Goal: Task Accomplishment & Management: Manage account settings

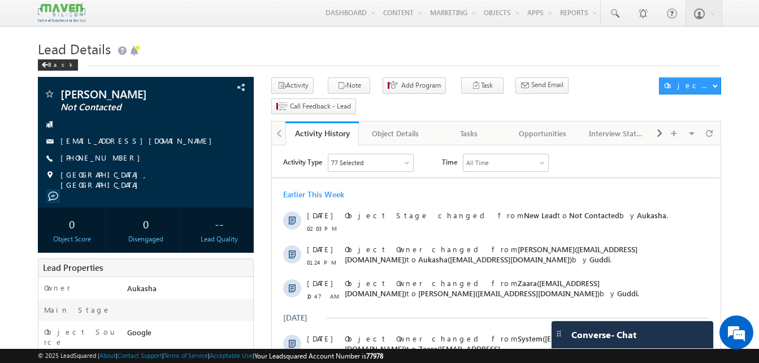
click at [262, 54] on h1 "Lead Details" at bounding box center [379, 48] width 683 height 22
click at [384, 46] on h1 "Lead Details" at bounding box center [379, 48] width 683 height 22
click at [222, 44] on h1 "Lead Details" at bounding box center [379, 48] width 683 height 22
click at [222, 39] on h1 "Lead Details" at bounding box center [379, 48] width 683 height 22
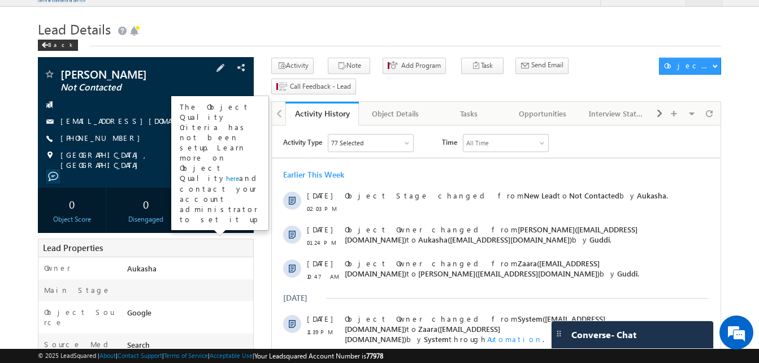
scroll to position [19, 0]
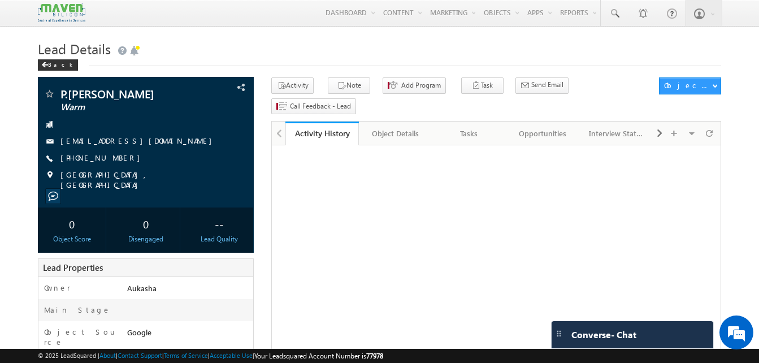
click at [405, 50] on h1 "Lead Details" at bounding box center [379, 48] width 683 height 22
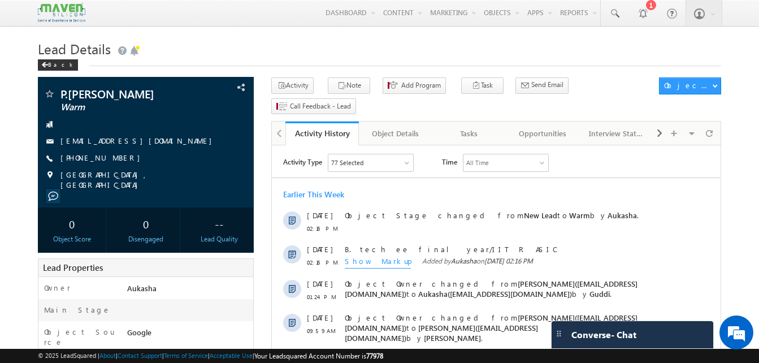
click at [420, 55] on h1 "Lead Details" at bounding box center [379, 48] width 683 height 22
click at [433, 58] on h1 "Lead Details" at bounding box center [379, 48] width 683 height 22
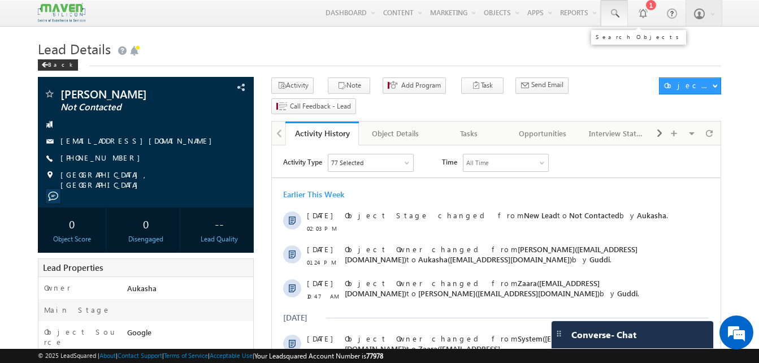
click at [621, 16] on link at bounding box center [614, 13] width 27 height 26
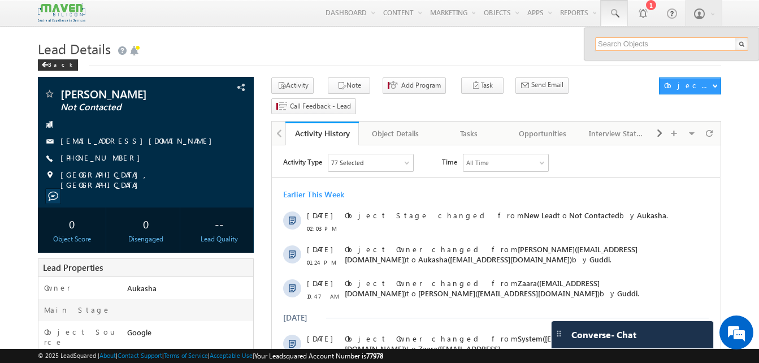
click at [622, 46] on input "text" at bounding box center [671, 44] width 153 height 14
type input "9573388038"
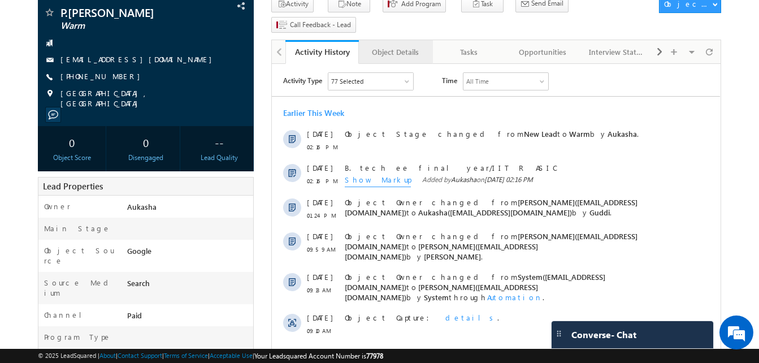
scroll to position [74, 0]
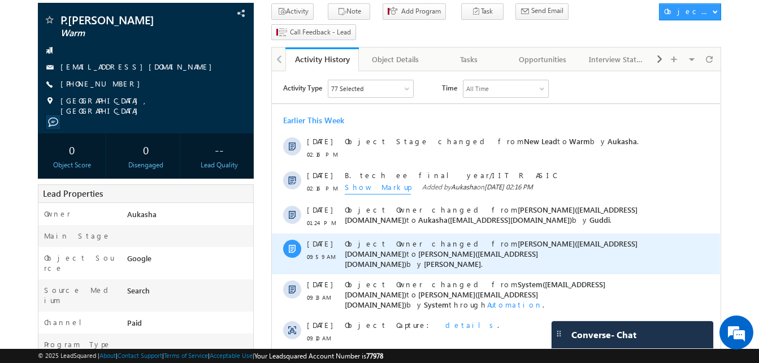
click at [417, 265] on div "Object Owner changed from Komal(lsq4@maven-silicon.com) to Sovan(lsq3@maven-sil…" at bounding box center [509, 253] width 328 height 41
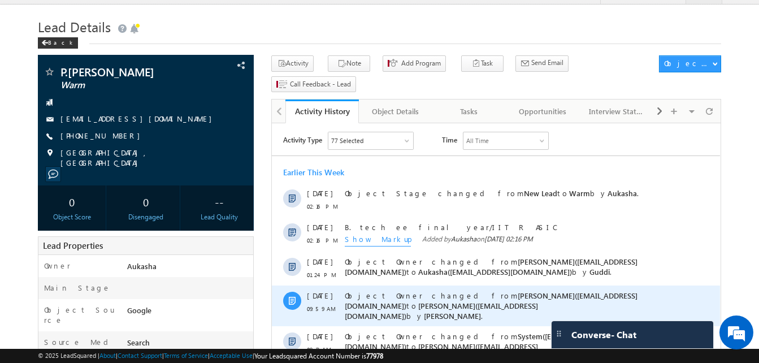
scroll to position [23, 0]
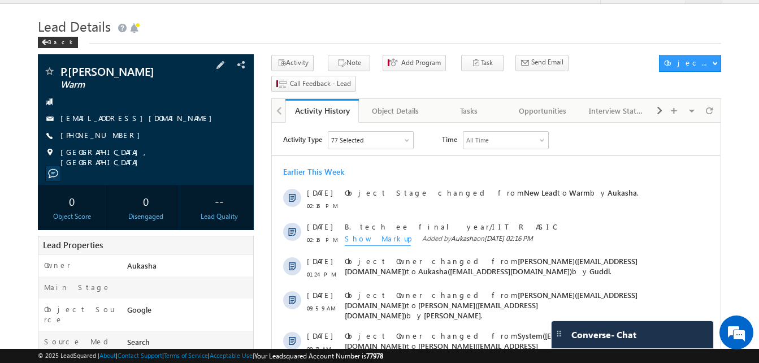
click at [116, 138] on div "+91-7013084842" at bounding box center [146, 135] width 205 height 11
copy div "+91-7013084842"
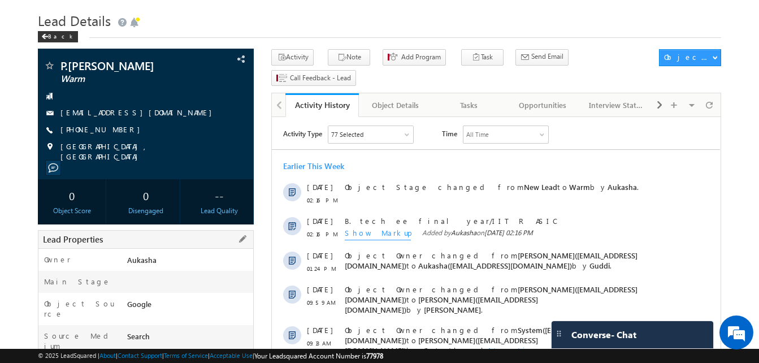
scroll to position [0, 0]
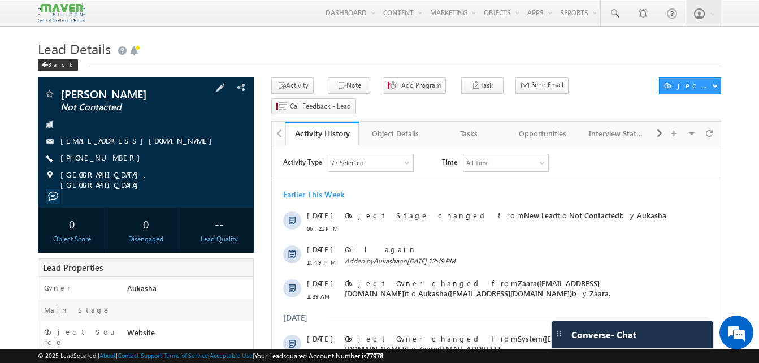
drag, startPoint x: 128, startPoint y: 157, endPoint x: 115, endPoint y: 159, distance: 13.7
click at [115, 159] on div "[PHONE_NUMBER]" at bounding box center [146, 158] width 205 height 11
copy div "[PHONE_NUMBER]"
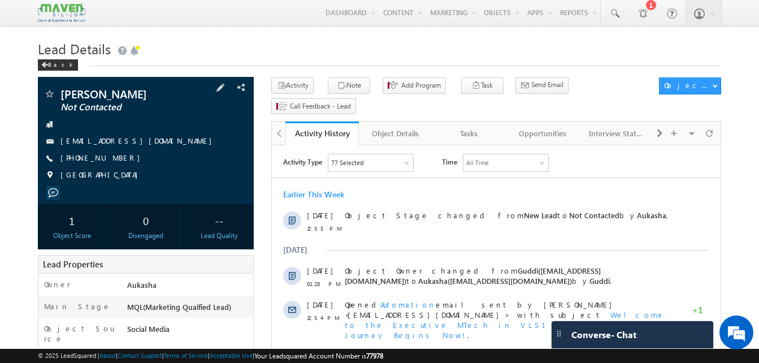
click at [116, 160] on div "+91-7899434053" at bounding box center [146, 158] width 205 height 11
copy div "+91-7899434053"
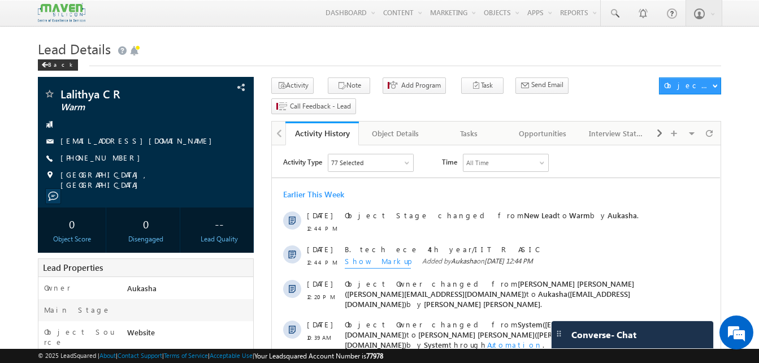
click at [116, 158] on div "+91-7411064749" at bounding box center [146, 158] width 205 height 11
copy div "+91-7411064749"
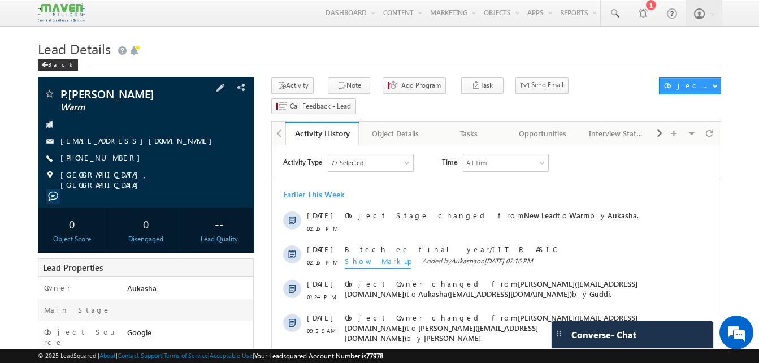
drag, startPoint x: 124, startPoint y: 158, endPoint x: 115, endPoint y: 157, distance: 9.1
click at [115, 157] on div "+91-7013084842" at bounding box center [146, 158] width 205 height 11
copy div "+91-7013084842"
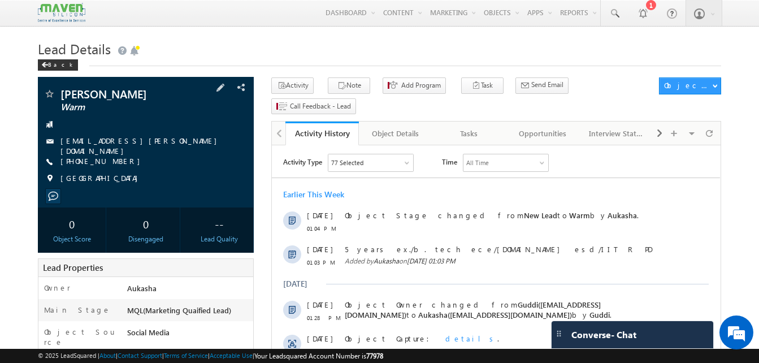
click at [116, 159] on div "+91-9392469424" at bounding box center [146, 161] width 205 height 11
copy div "+91-9392469424"
click at [328, 45] on h1 "Lead Details" at bounding box center [379, 48] width 683 height 22
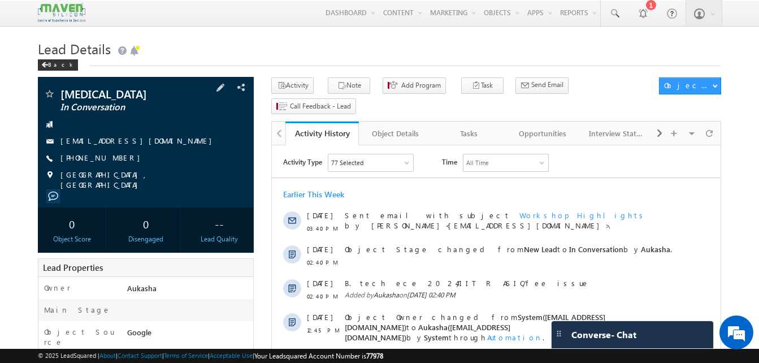
click at [116, 159] on div "[PHONE_NUMBER]" at bounding box center [146, 158] width 205 height 11
drag, startPoint x: 121, startPoint y: 159, endPoint x: 114, endPoint y: 159, distance: 6.8
click at [114, 159] on div "[PHONE_NUMBER]" at bounding box center [146, 158] width 205 height 11
copy div "+91-8826396619"
drag, startPoint x: 92, startPoint y: 95, endPoint x: 59, endPoint y: 91, distance: 33.0
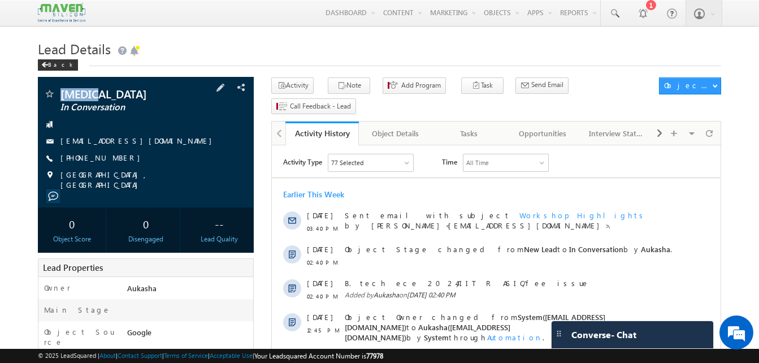
click at [59, 91] on div "Nikita In Conversation" at bounding box center [146, 93] width 205 height 11
copy div "Nikita"
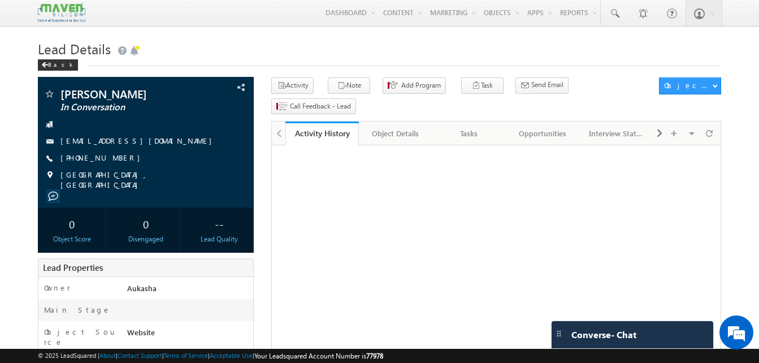
click at [300, 60] on div "Back" at bounding box center [379, 62] width 683 height 7
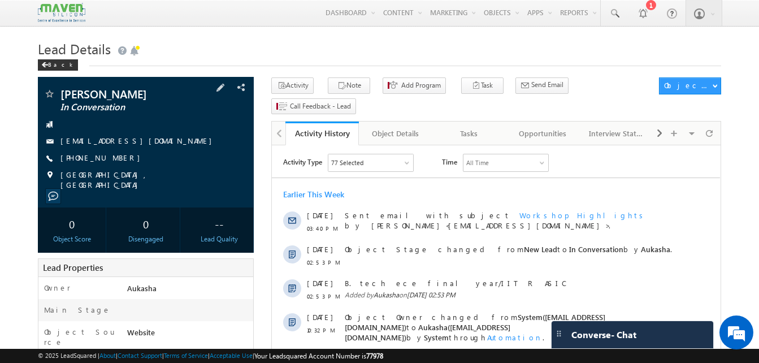
drag, startPoint x: 126, startPoint y: 158, endPoint x: 115, endPoint y: 158, distance: 10.8
click at [115, 158] on div "[PHONE_NUMBER]" at bounding box center [146, 158] width 205 height 11
copy div "[PHONE_NUMBER]"
drag, startPoint x: 120, startPoint y: 96, endPoint x: 61, endPoint y: 93, distance: 59.4
click at [61, 93] on span "[PERSON_NAME]" at bounding box center [126, 93] width 133 height 11
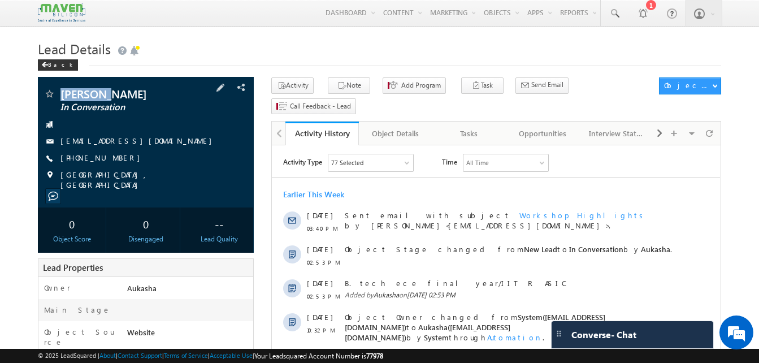
copy span "[PERSON_NAME]"
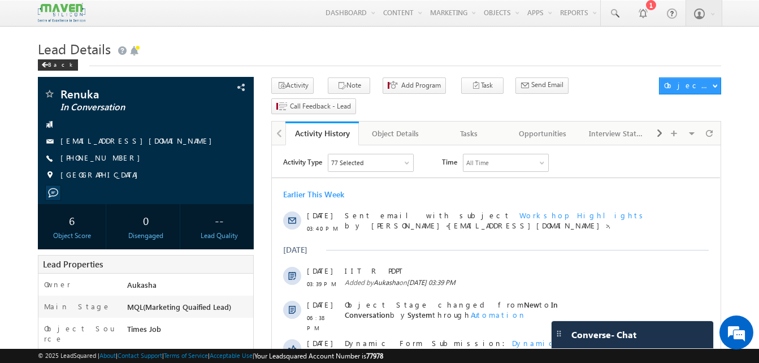
drag, startPoint x: 0, startPoint y: 78, endPoint x: 342, endPoint y: 61, distance: 342.4
click at [342, 61] on div "Back" at bounding box center [379, 62] width 683 height 7
click at [193, 66] on div "Back" at bounding box center [379, 62] width 683 height 7
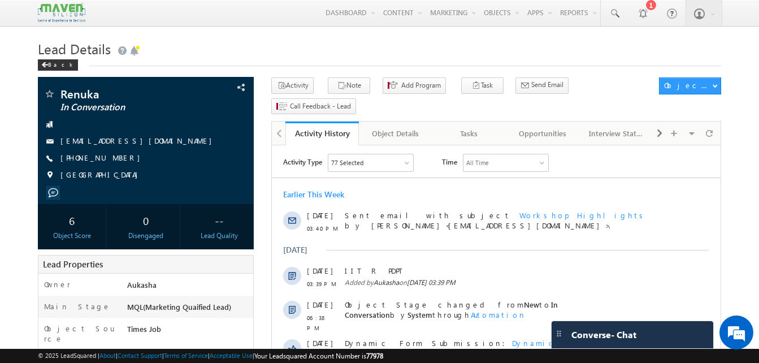
click at [116, 159] on div "[PHONE_NUMBER]" at bounding box center [146, 158] width 205 height 11
copy div "[PHONE_NUMBER]"
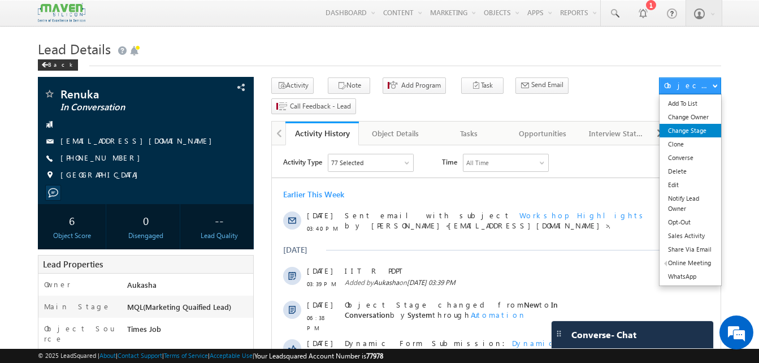
click at [692, 137] on link "Change Stage" at bounding box center [691, 131] width 62 height 14
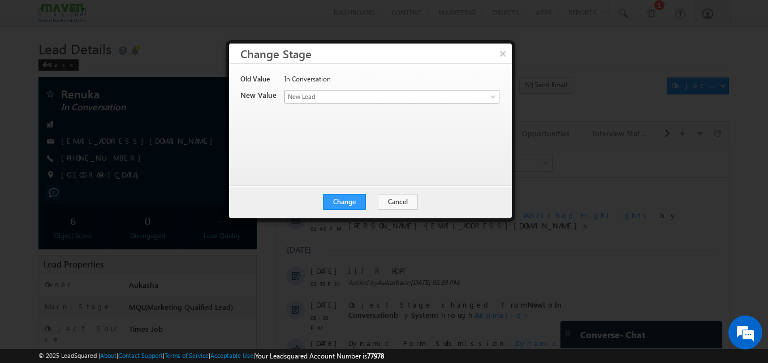
click at [387, 98] on span "New Lead" at bounding box center [373, 97] width 176 height 10
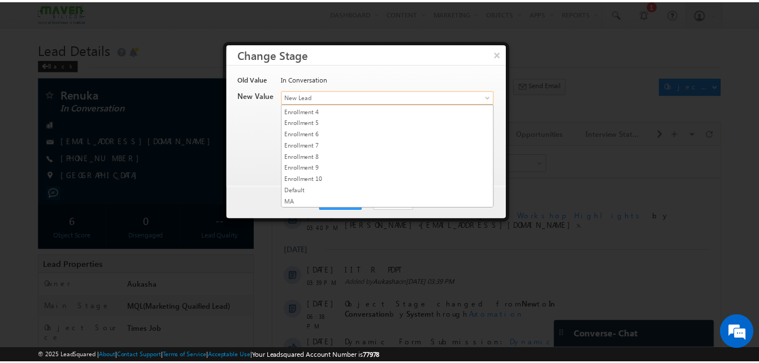
scroll to position [225, 0]
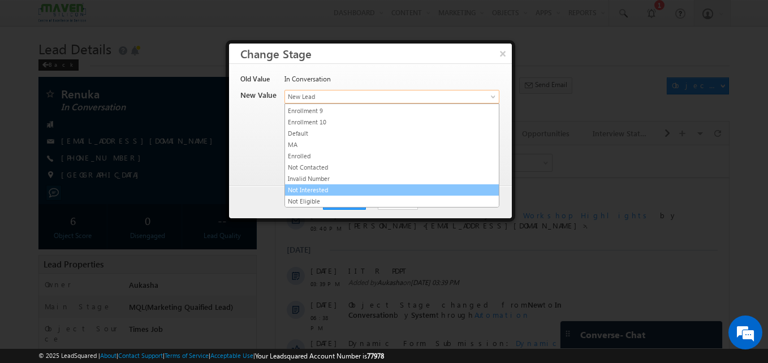
click at [344, 189] on link "Not Interested" at bounding box center [392, 190] width 214 height 10
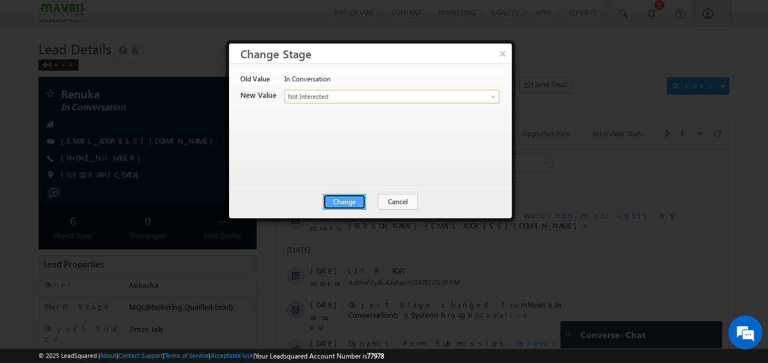
click at [344, 201] on button "Change" at bounding box center [344, 202] width 43 height 16
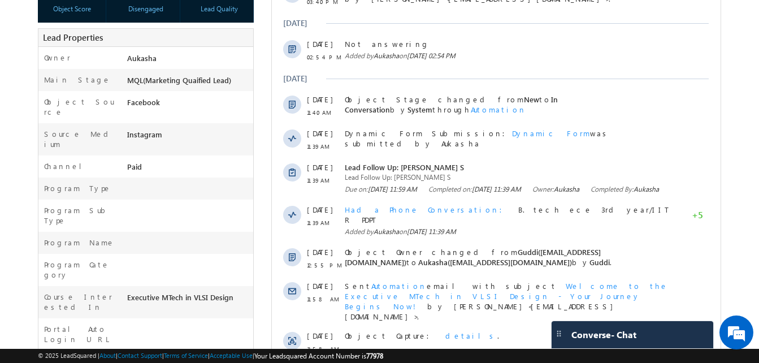
scroll to position [227, 0]
